Goal: Task Accomplishment & Management: Complete application form

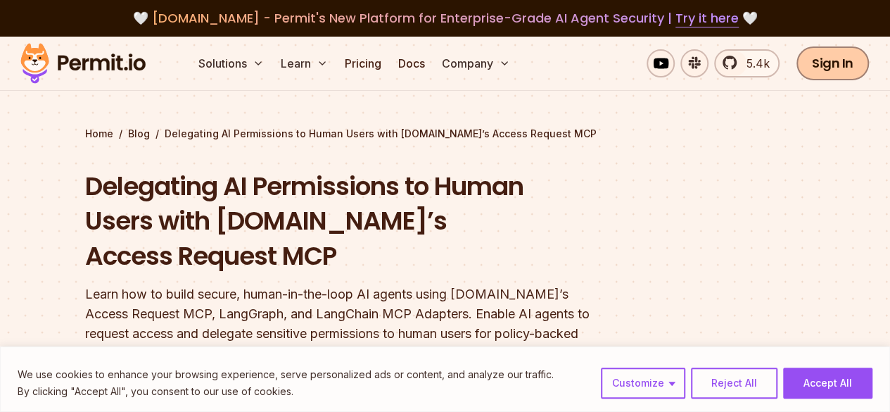
click at [834, 51] on link "Sign In" at bounding box center [832, 63] width 72 height 34
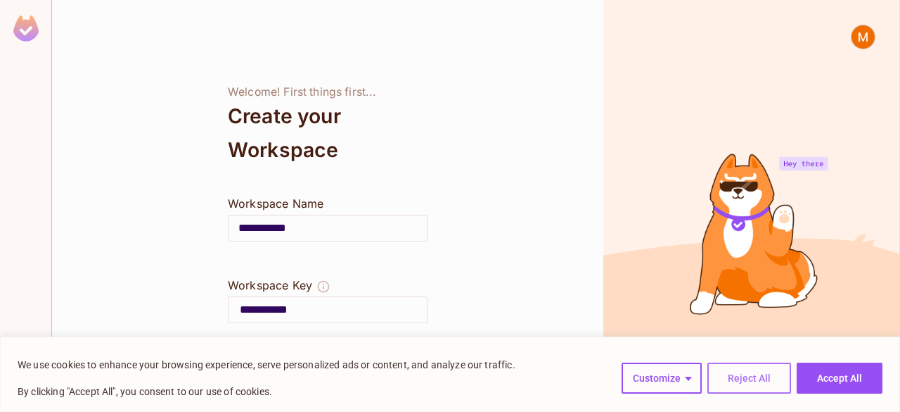
click at [777, 383] on button "Reject All" at bounding box center [750, 377] width 84 height 31
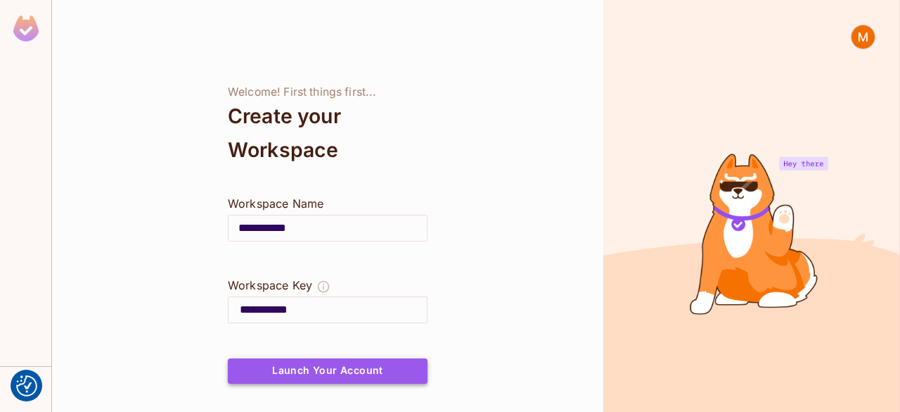
click at [345, 366] on button "Launch Your Account" at bounding box center [328, 370] width 200 height 25
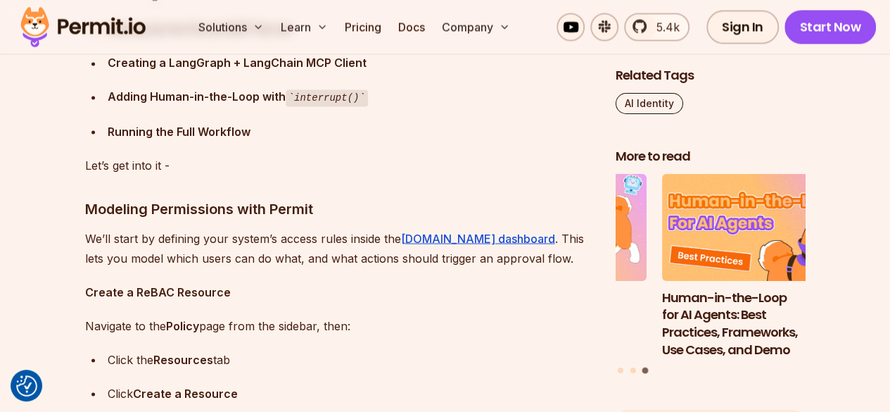
scroll to position [3901, 0]
